Goal: Navigation & Orientation: Find specific page/section

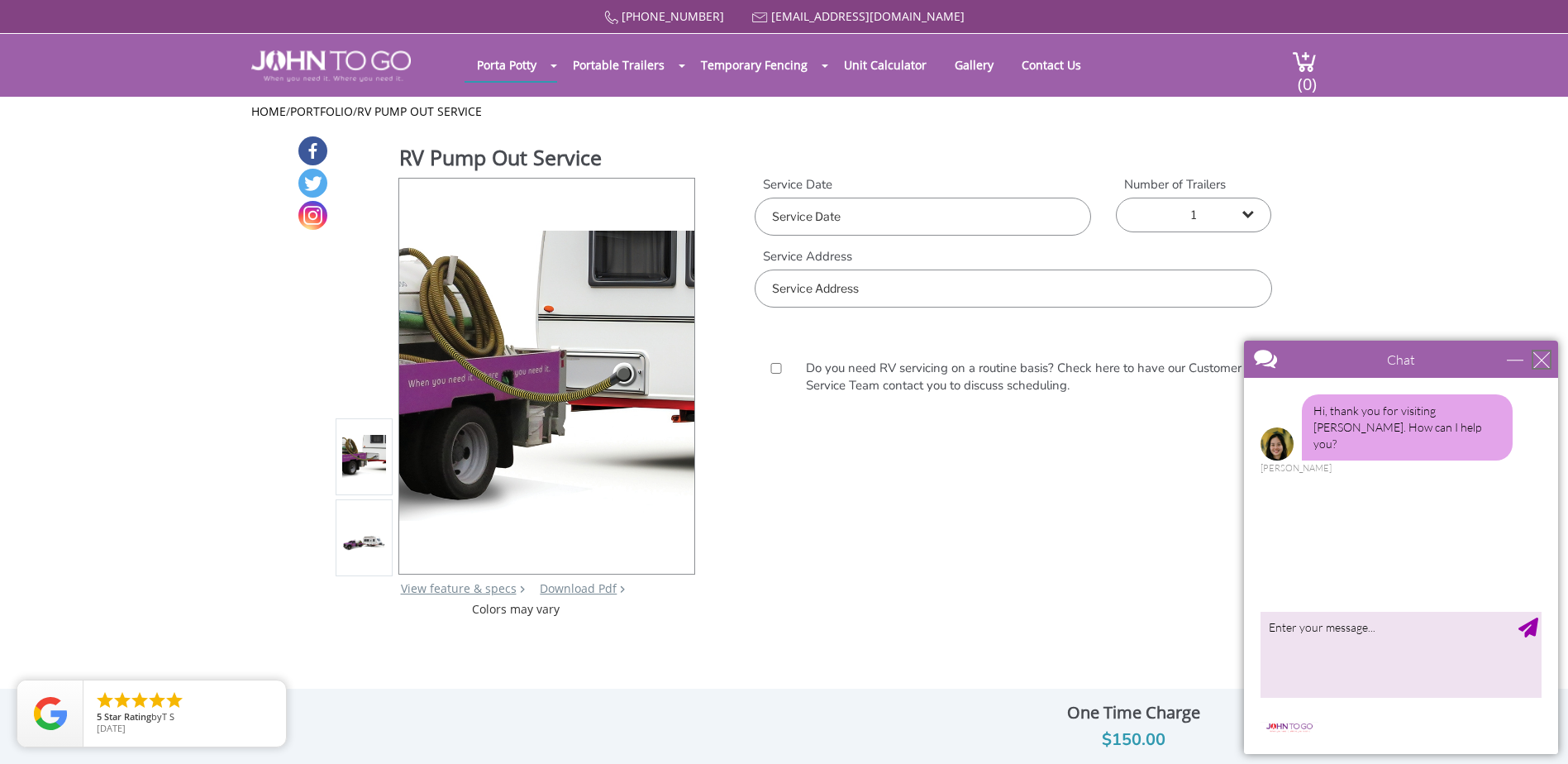
click at [1547, 356] on div "close" at bounding box center [1542, 360] width 17 height 17
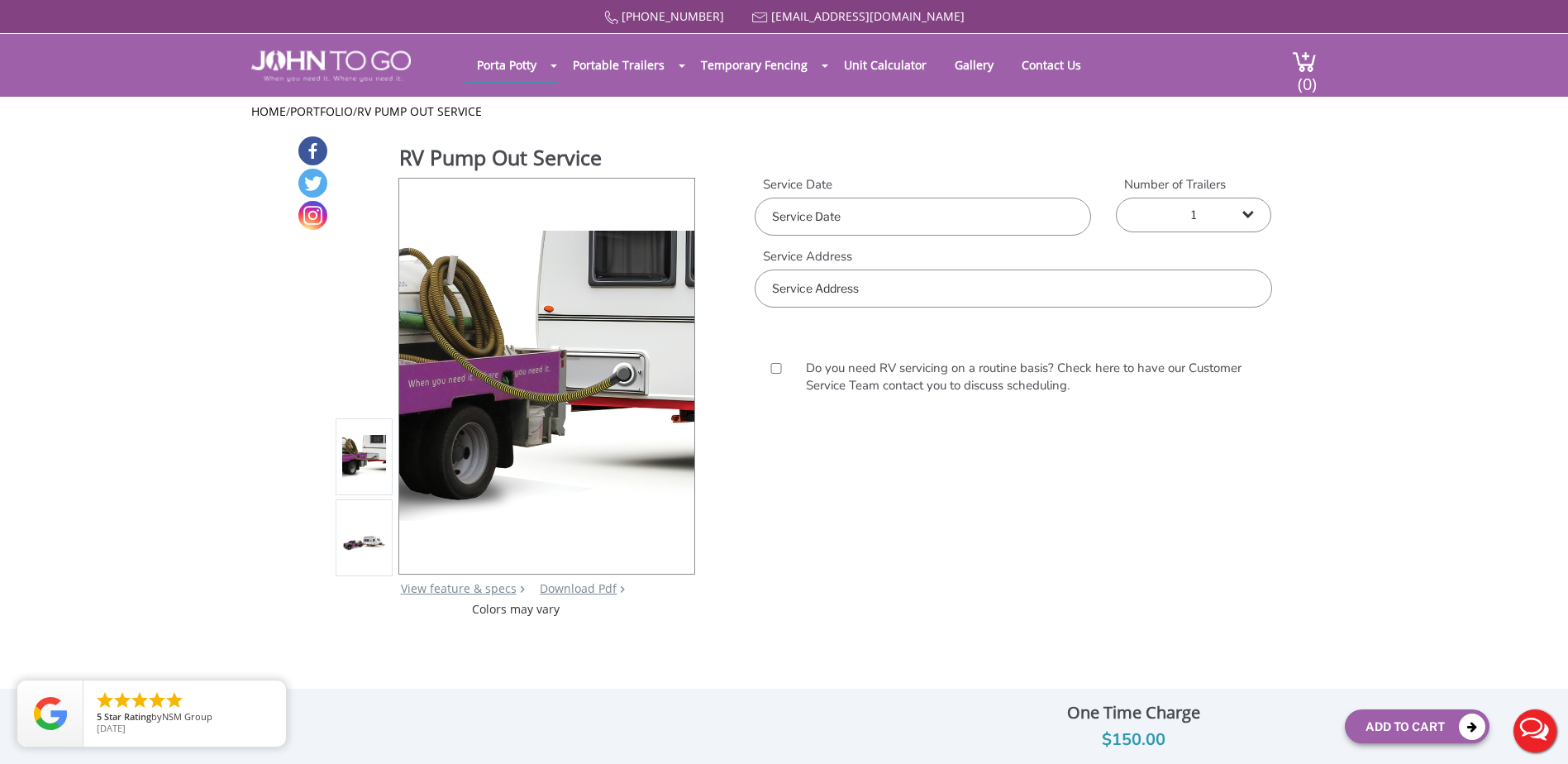
click at [863, 526] on div "RV Pump Out Service View feature & specs Download Pdf Product PDF Addon PDF Col…" at bounding box center [784, 376] width 976 height 483
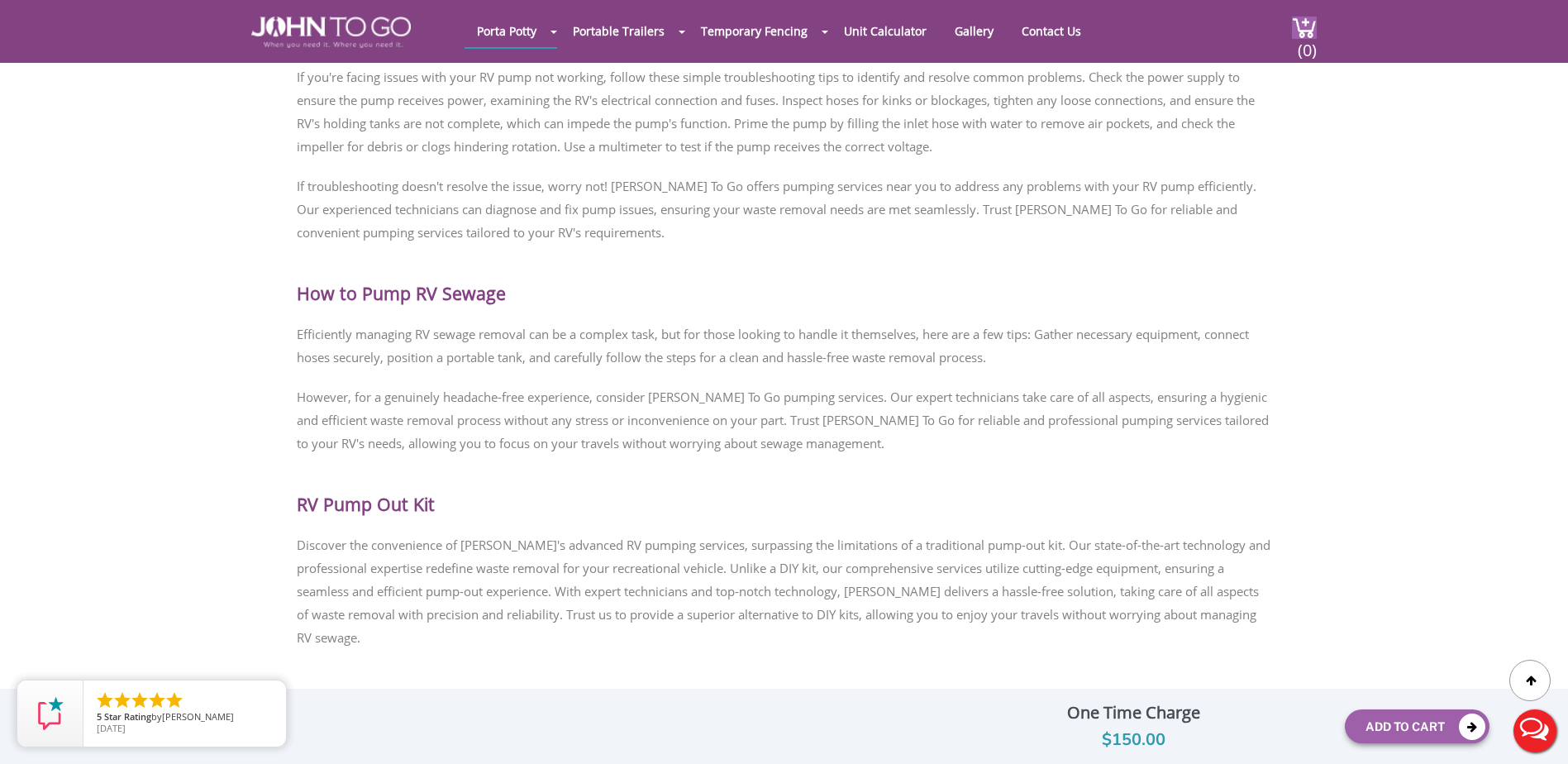
scroll to position [2014, 0]
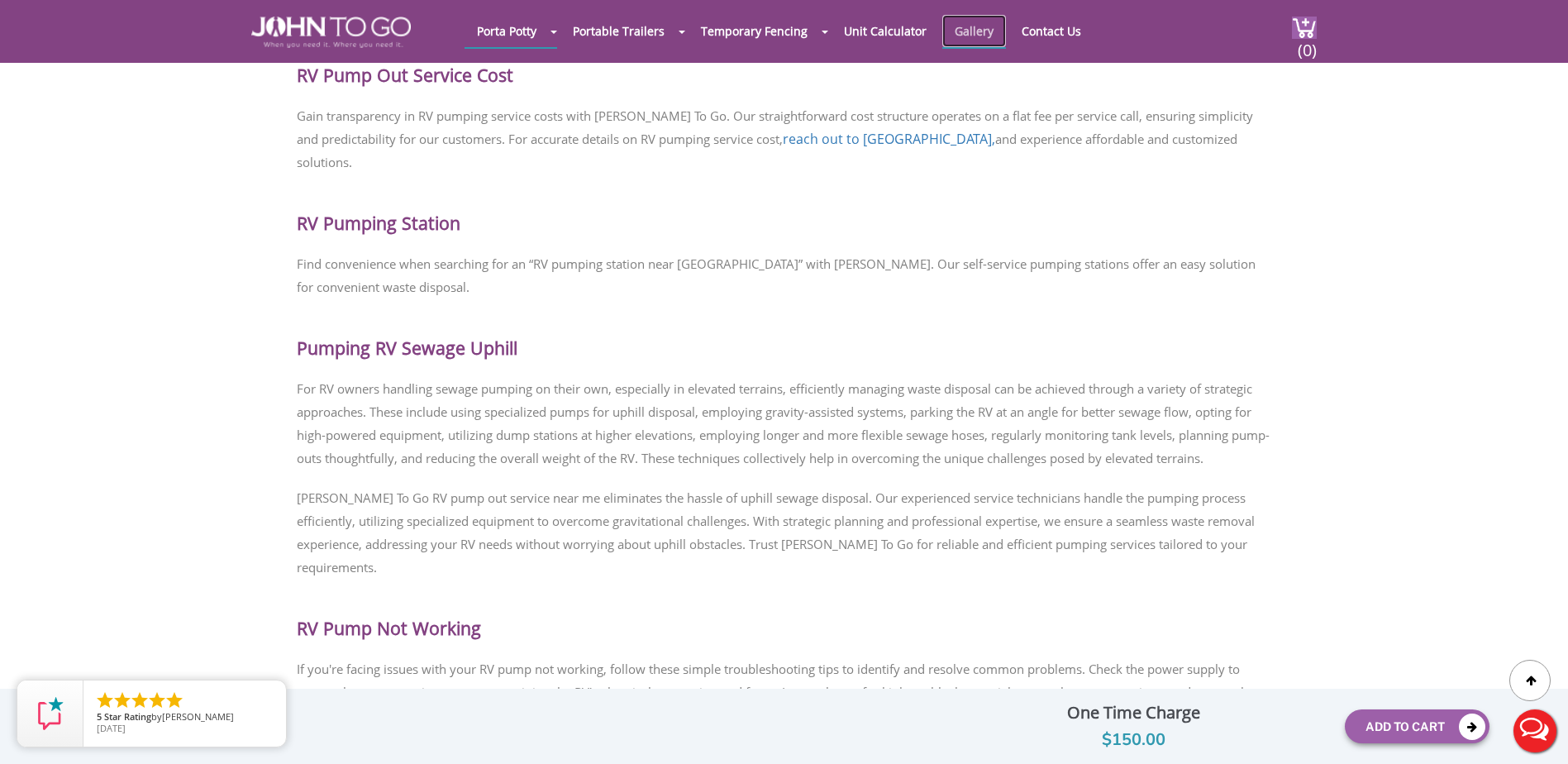
click at [965, 29] on link "Gallery" at bounding box center [974, 31] width 63 height 32
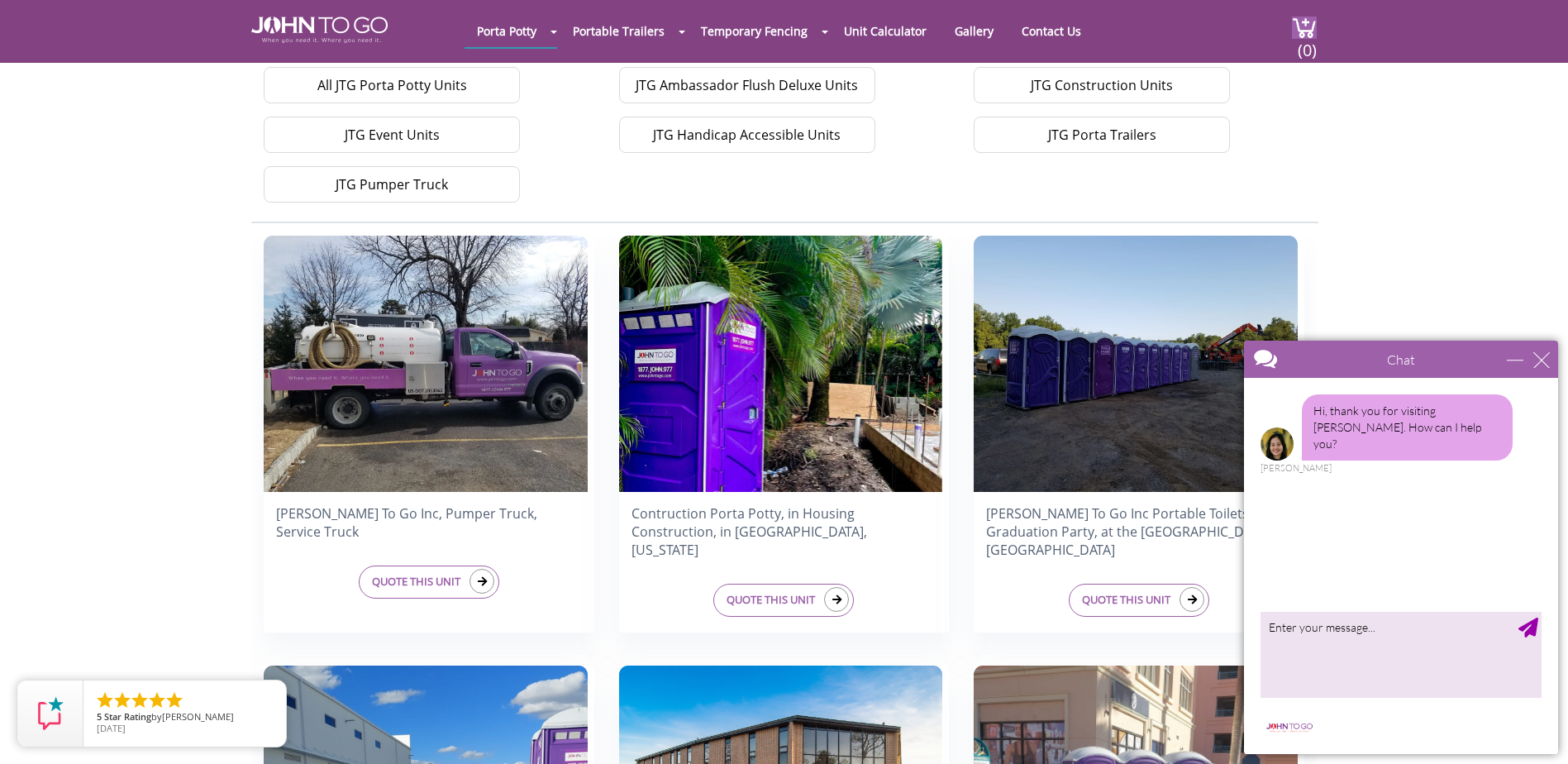
scroll to position [330, 0]
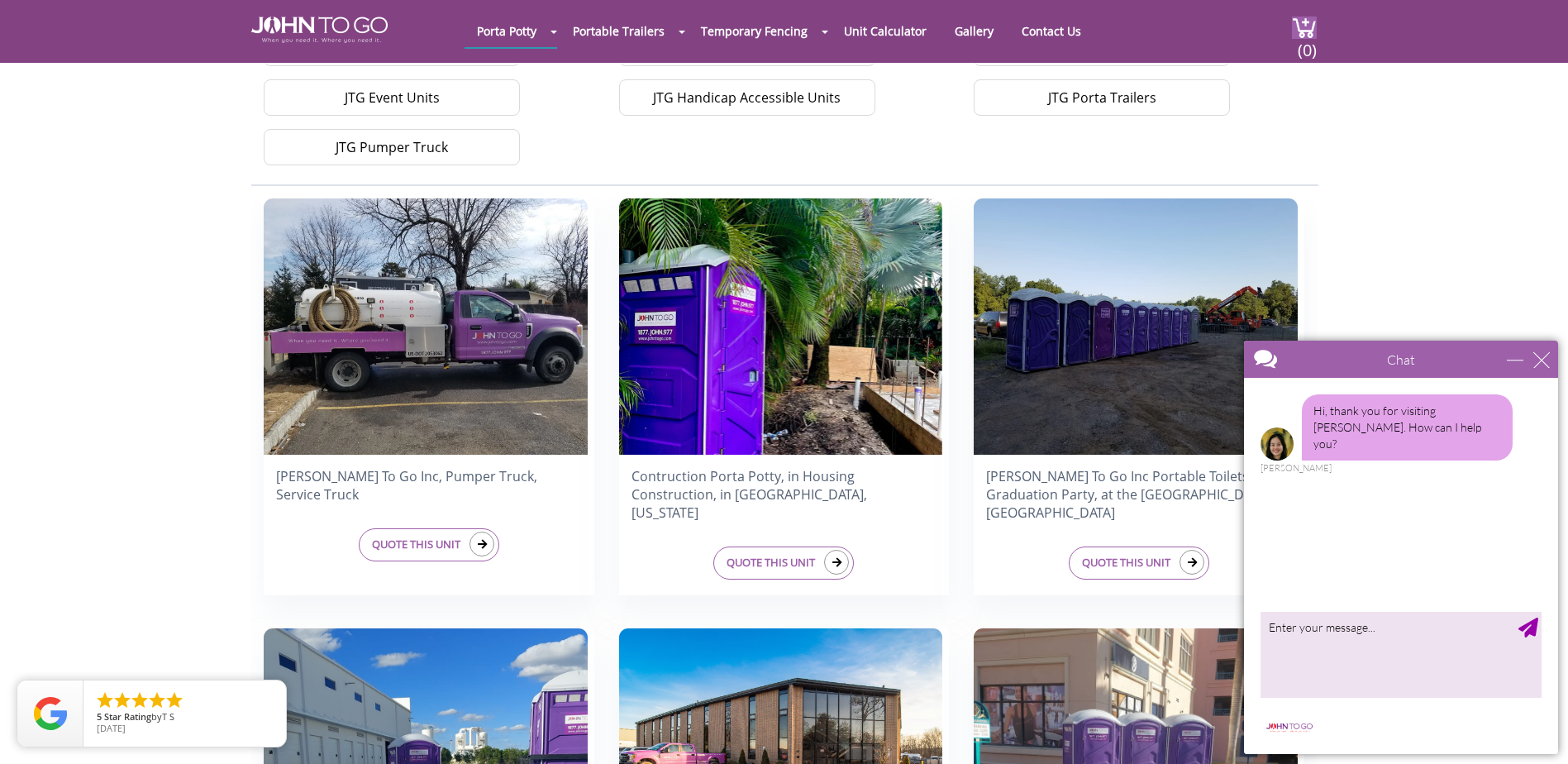
click at [1555, 360] on div "Chat" at bounding box center [1401, 359] width 314 height 37
click at [1541, 364] on div "close" at bounding box center [1542, 360] width 17 height 17
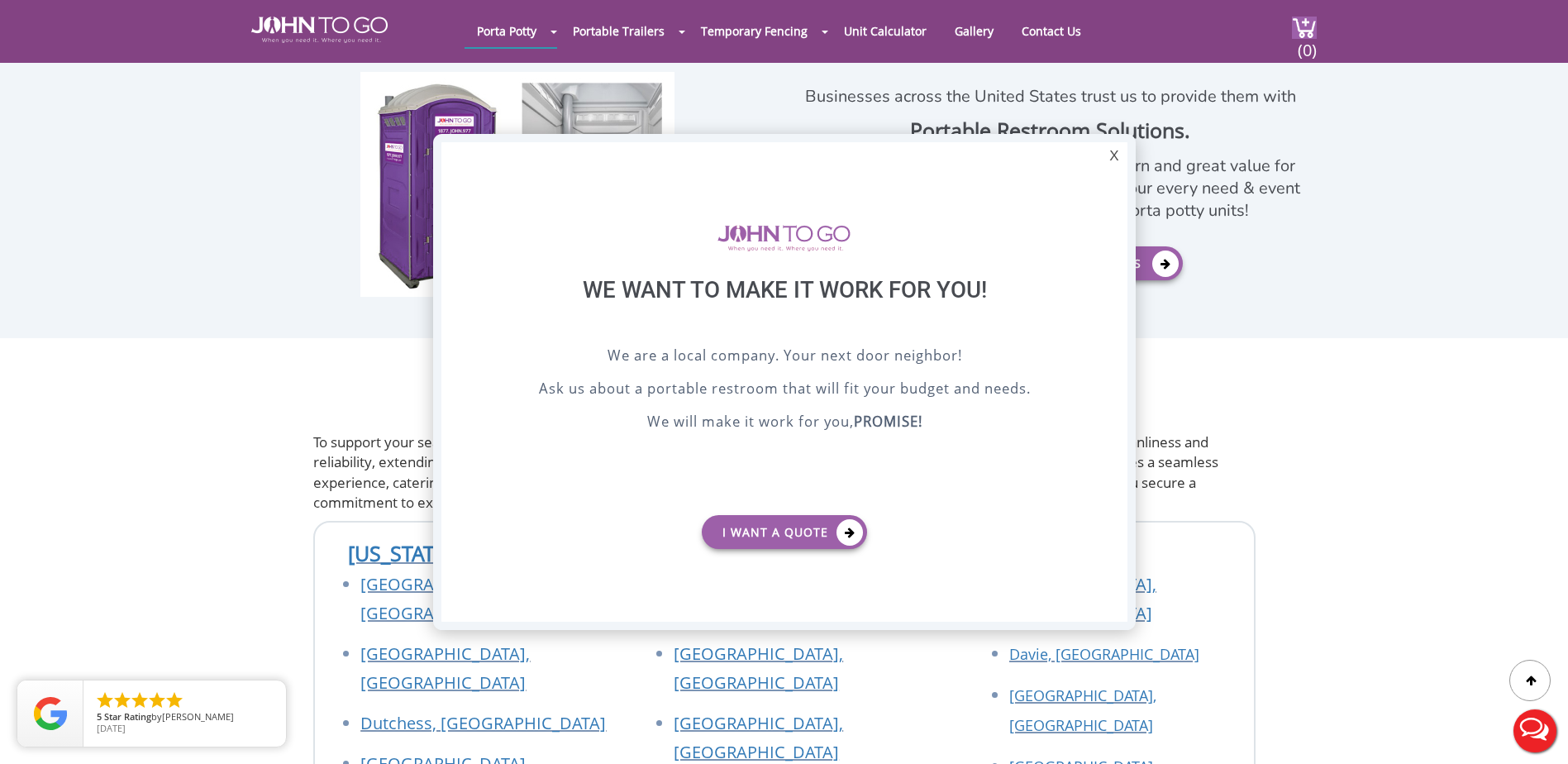
scroll to position [0, 0]
